Goal: Check status: Check status

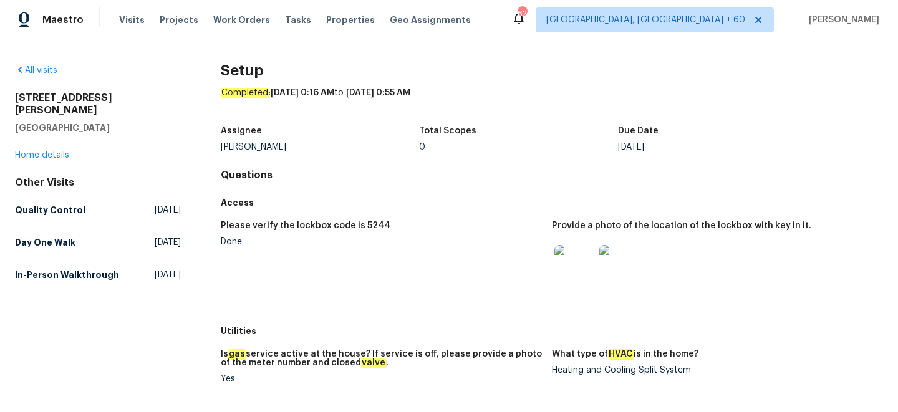
click at [44, 76] on div "All visits" at bounding box center [98, 70] width 166 height 12
click at [44, 70] on link "All visits" at bounding box center [36, 70] width 42 height 9
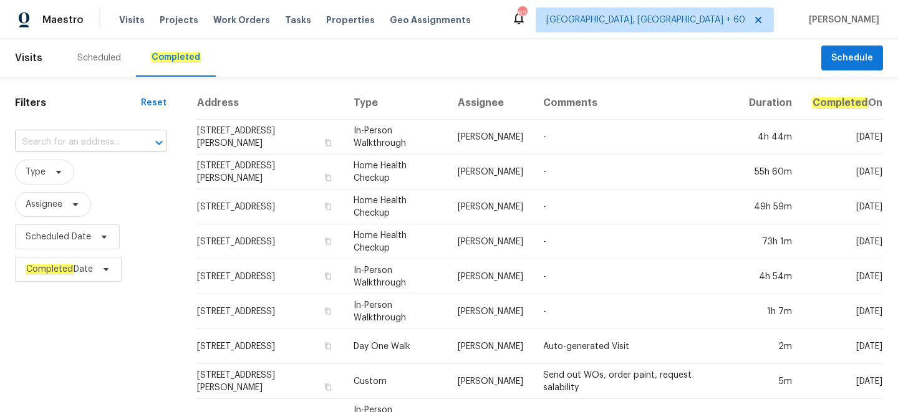
click at [39, 140] on input "text" at bounding box center [73, 142] width 117 height 19
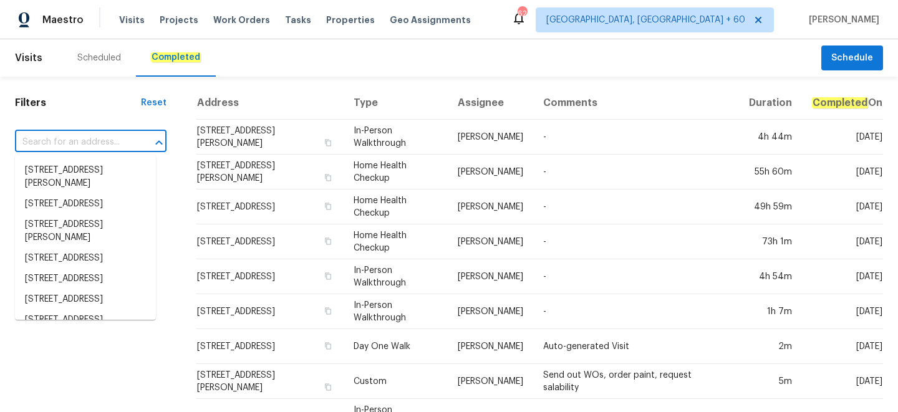
paste input "[STREET_ADDRESS]"
type input "[STREET_ADDRESS]"
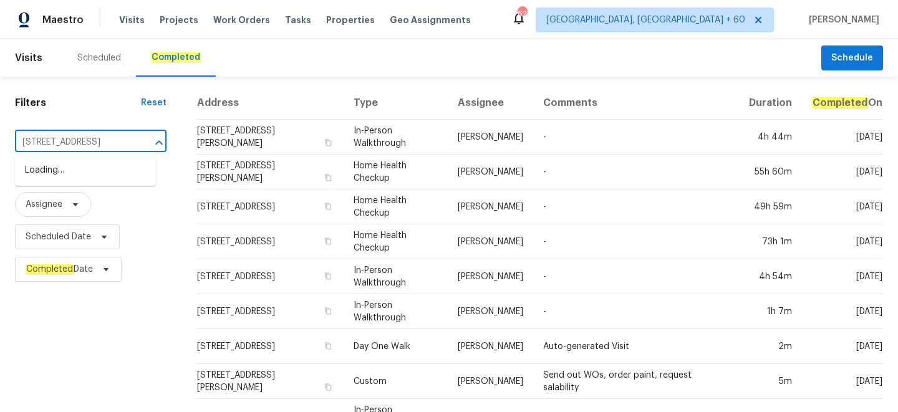
scroll to position [0, 80]
click at [52, 179] on li "[STREET_ADDRESS]" at bounding box center [85, 170] width 141 height 21
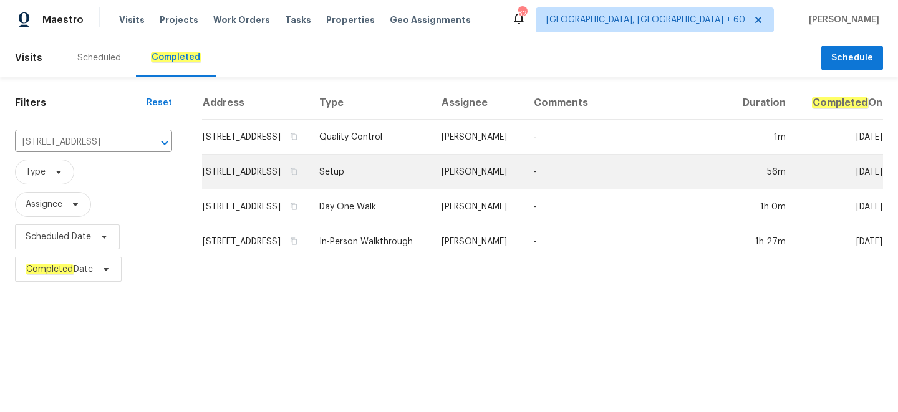
click at [392, 182] on td "Setup" at bounding box center [370, 172] width 122 height 35
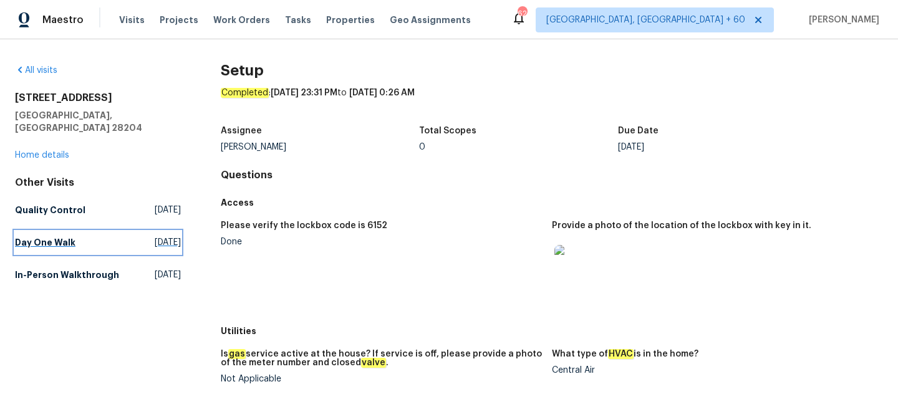
click at [59, 238] on link "Day One Walk [DATE]" at bounding box center [98, 242] width 166 height 22
